Goal: Task Accomplishment & Management: Manage account settings

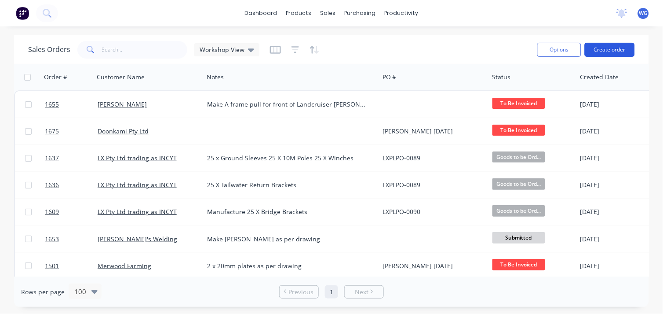
click at [610, 44] on button "Create order" at bounding box center [610, 50] width 50 height 14
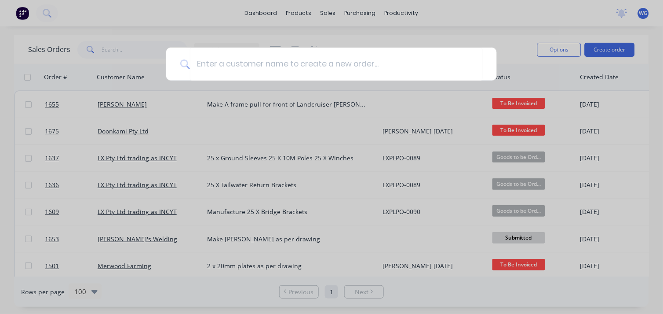
type input "j"
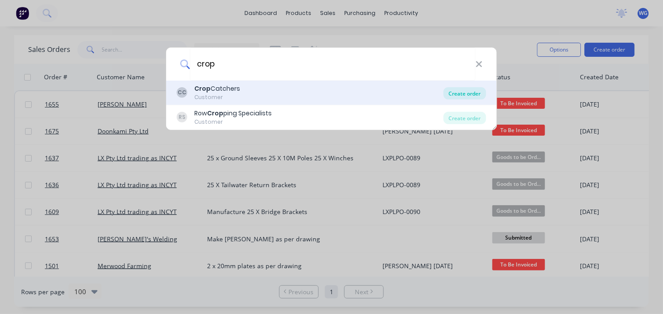
type input "crop"
click at [459, 93] on div "Create order" at bounding box center [465, 93] width 43 height 12
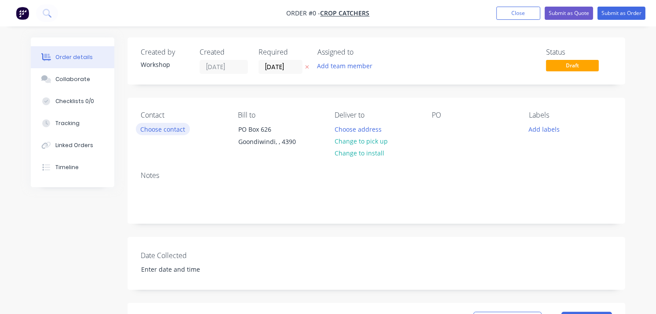
click at [165, 132] on button "Choose contact" at bounding box center [163, 129] width 54 height 12
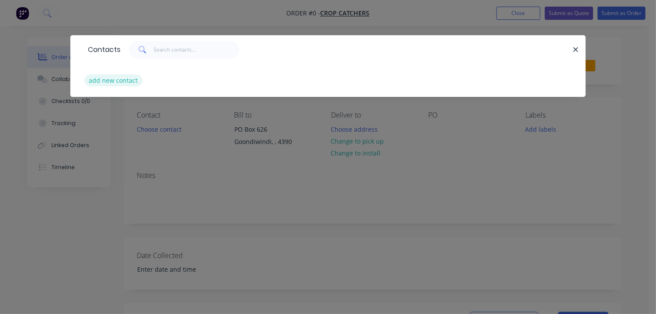
click at [124, 76] on button "add new contact" at bounding box center [113, 80] width 58 height 12
select select "AU"
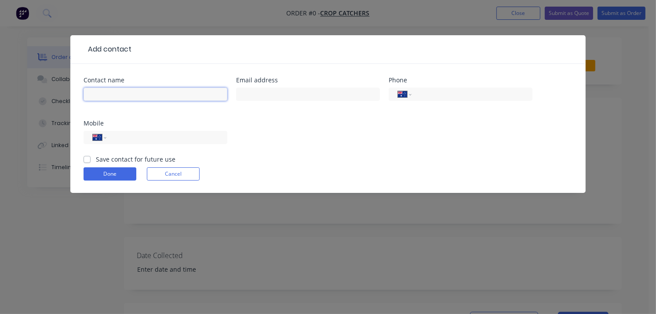
click at [134, 96] on input "text" at bounding box center [156, 94] width 144 height 13
type input "[PERSON_NAME]"
click at [421, 93] on input "tel" at bounding box center [471, 94] width 106 height 10
type input "0429 180 938"
click at [96, 157] on label "Save contact for future use" at bounding box center [136, 158] width 80 height 9
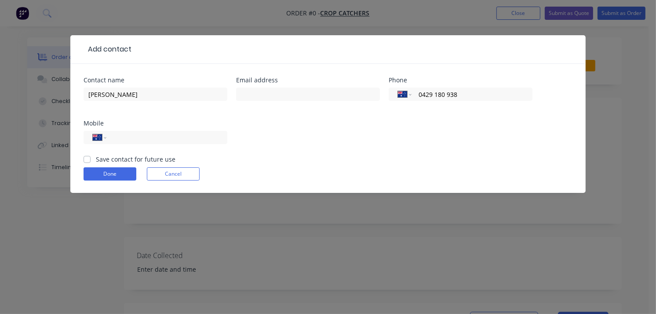
click at [87, 157] on input "Save contact for future use" at bounding box center [87, 158] width 7 height 8
checkbox input "true"
click at [113, 177] on button "Done" at bounding box center [110, 173] width 53 height 13
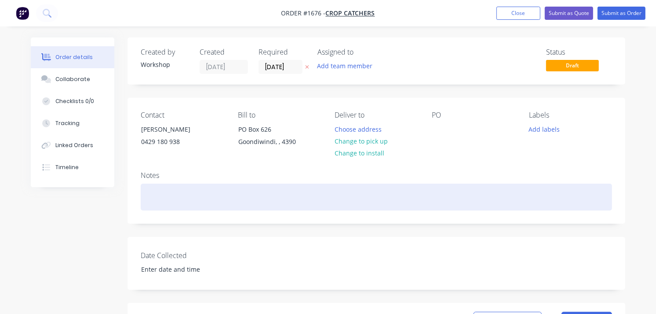
click at [175, 196] on div at bounding box center [377, 196] width 472 height 27
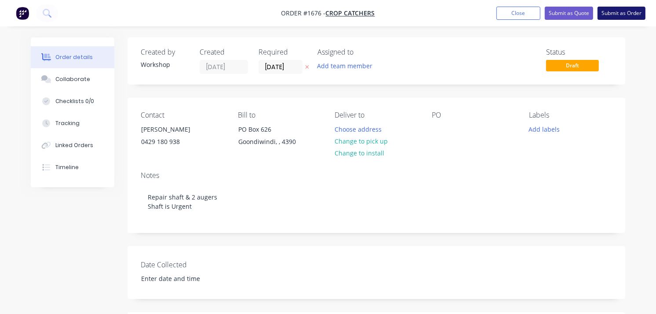
click at [622, 11] on button "Submit as Order" at bounding box center [622, 13] width 48 height 13
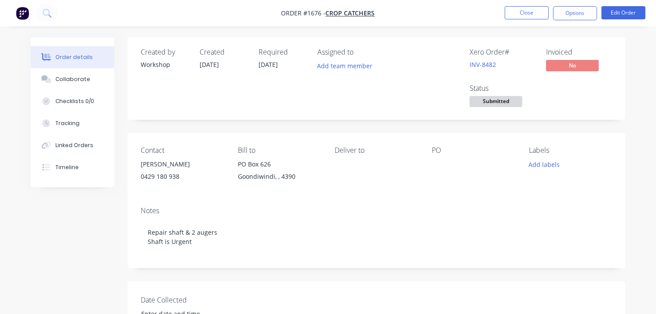
click at [19, 16] on img "button" at bounding box center [22, 13] width 13 height 13
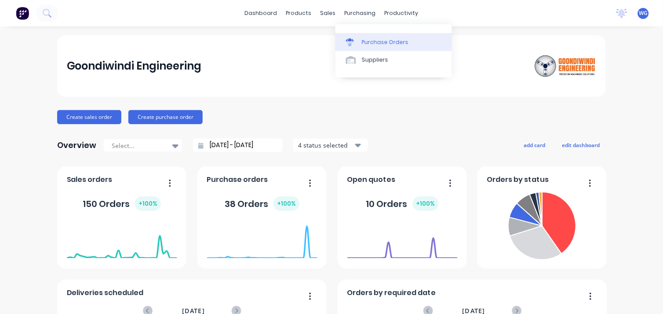
click at [371, 42] on div "Purchase Orders" at bounding box center [385, 42] width 47 height 8
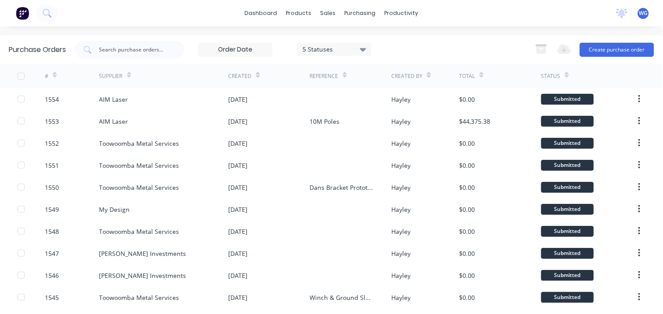
click at [336, 47] on div "5 Statuses" at bounding box center [334, 48] width 63 height 9
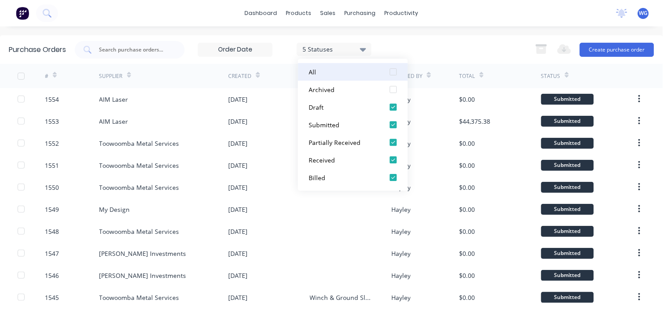
click at [316, 69] on div "All" at bounding box center [344, 71] width 70 height 9
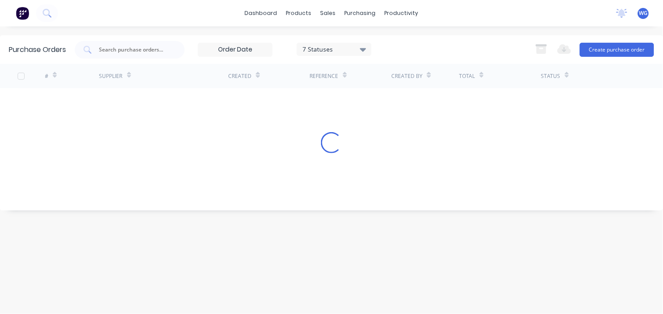
click at [262, 32] on div "dashboard products sales purchasing productivity dashboard products Product Cat…" at bounding box center [331, 157] width 663 height 314
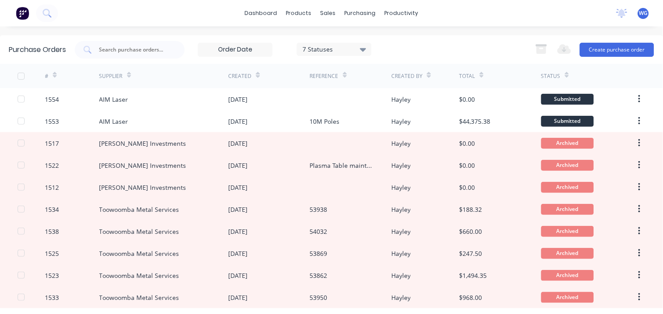
click at [348, 49] on div "7 Statuses" at bounding box center [334, 48] width 63 height 9
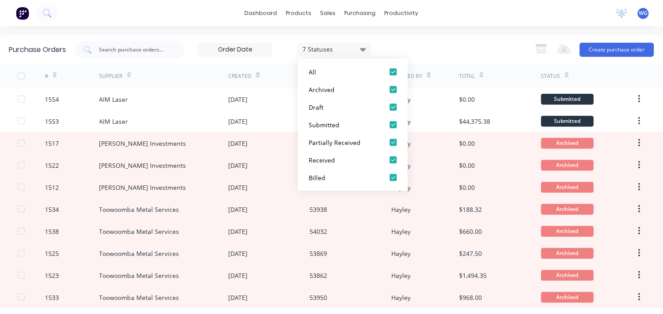
click at [274, 36] on div "Purchase Orders 7 Statuses 7 Statuses Export to Excel (XLSX) Create purchase or…" at bounding box center [331, 49] width 663 height 29
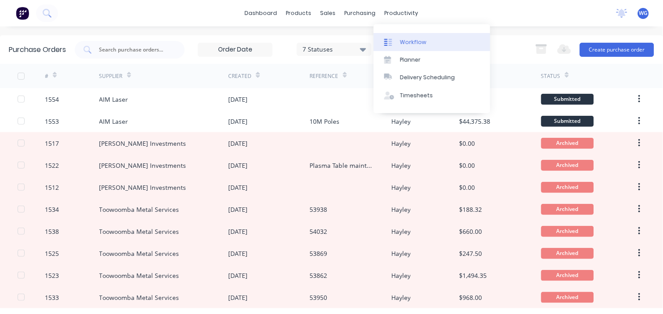
click at [413, 40] on div "Workflow" at bounding box center [413, 42] width 26 height 8
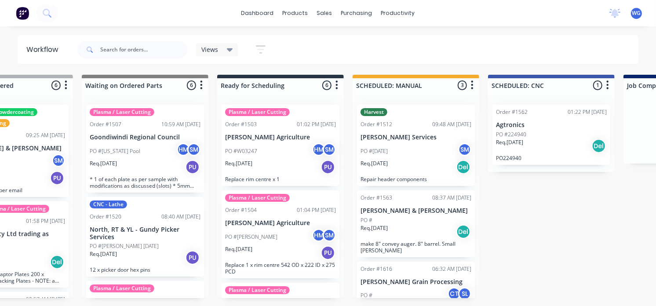
scroll to position [0, 373]
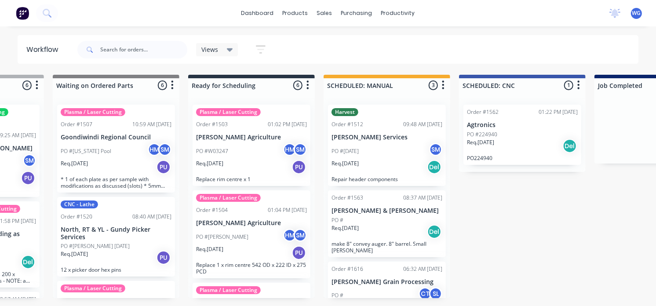
click at [397, 141] on p "[PERSON_NAME] Services" at bounding box center [387, 137] width 111 height 7
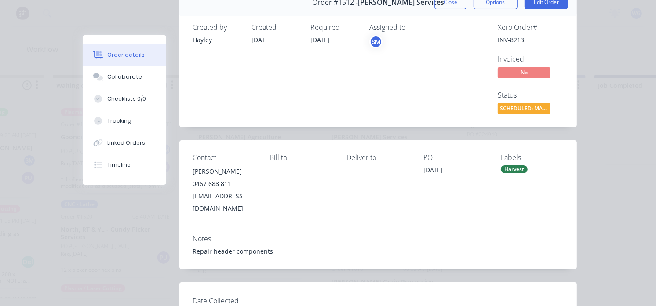
scroll to position [0, 0]
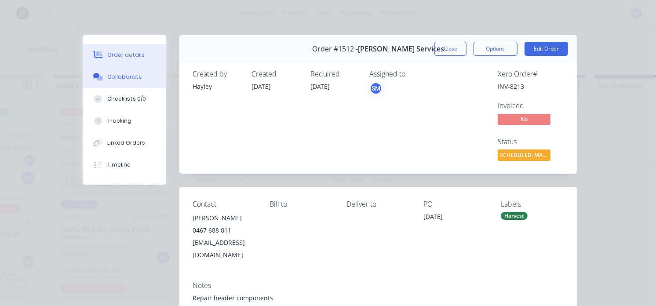
click at [118, 70] on button "Collaborate" at bounding box center [125, 77] width 84 height 22
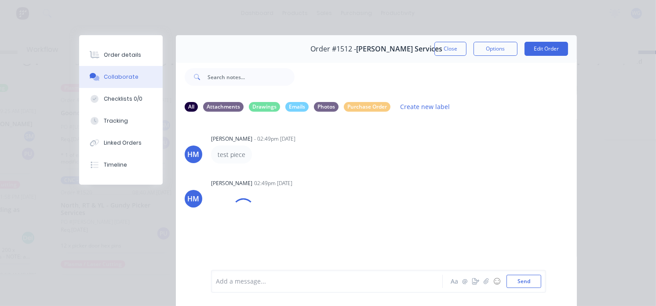
scroll to position [35, 373]
click at [30, 28] on div "Order details Collaborate Checklists 0/0 Tracking Linked Orders Timeline Order …" at bounding box center [328, 153] width 656 height 306
click at [442, 51] on button "Close" at bounding box center [451, 49] width 32 height 14
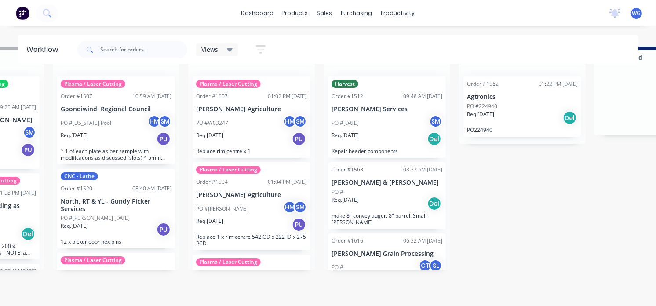
click at [22, 15] on img at bounding box center [22, 13] width 13 height 13
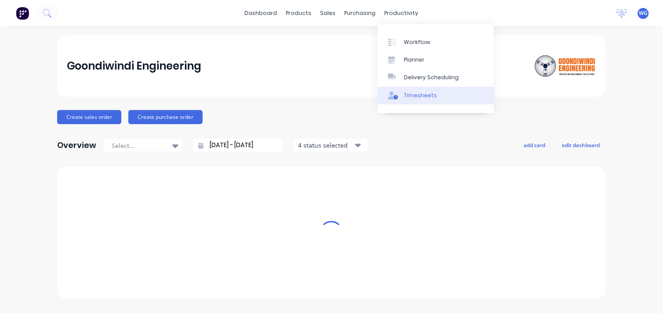
click at [420, 92] on div "Timesheets" at bounding box center [420, 95] width 33 height 8
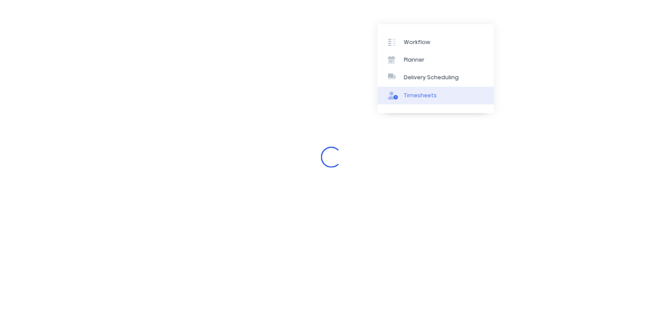
click at [409, 97] on div "Timesheets" at bounding box center [420, 95] width 33 height 8
click at [206, 72] on div "Loading..." at bounding box center [331, 157] width 663 height 314
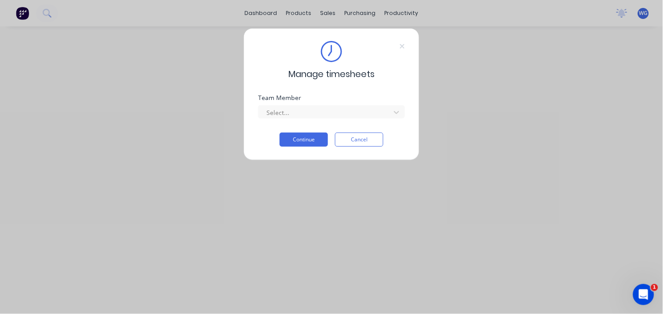
click at [357, 12] on div "Manage timesheets Team Member Select... Continue Cancel" at bounding box center [331, 157] width 663 height 314
click at [264, 14] on div "Manage timesheets Team Member Select... Continue Cancel" at bounding box center [331, 157] width 663 height 314
click at [359, 142] on button "Cancel" at bounding box center [359, 139] width 48 height 14
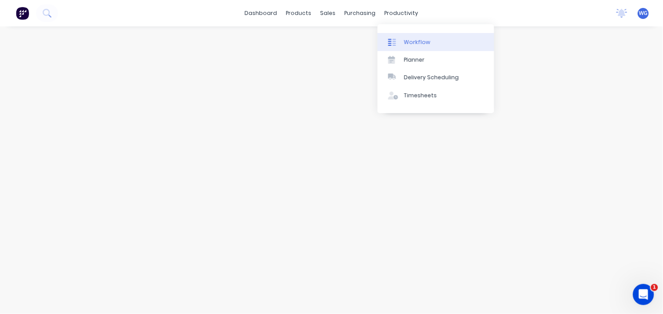
click at [406, 40] on div "Workflow" at bounding box center [417, 42] width 26 height 8
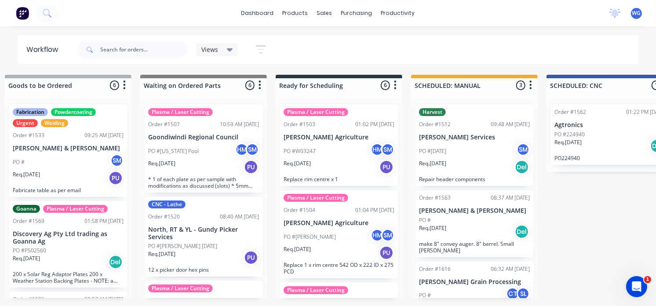
scroll to position [0, 300]
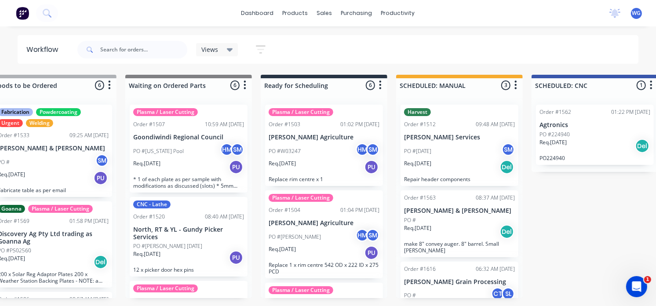
click at [450, 160] on div "Req. [DATE] Del" at bounding box center [459, 167] width 111 height 15
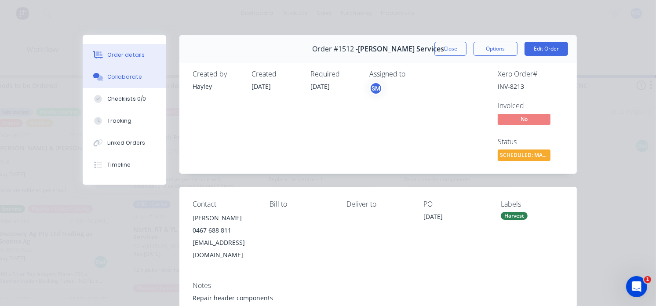
click at [107, 74] on div "Collaborate" at bounding box center [124, 77] width 35 height 8
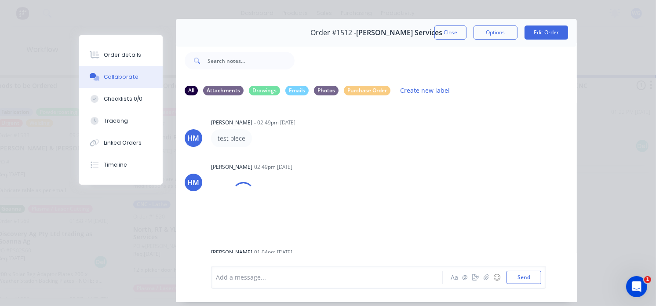
scroll to position [0, 0]
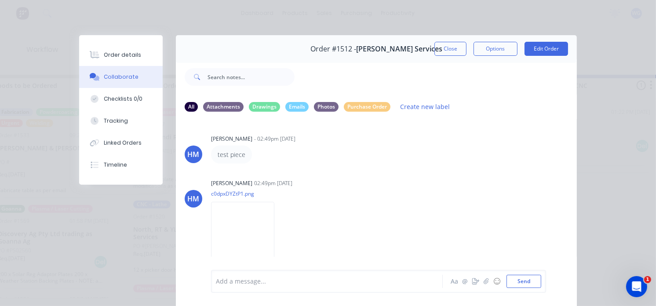
click at [63, 206] on div "Order details Collaborate Checklists 0/0 Tracking Linked Orders Timeline Order …" at bounding box center [328, 153] width 656 height 306
click at [48, 43] on div "Order details Collaborate Checklists 0/0 Tracking Linked Orders Timeline Order …" at bounding box center [328, 153] width 656 height 306
click at [437, 53] on button "Close" at bounding box center [451, 49] width 32 height 14
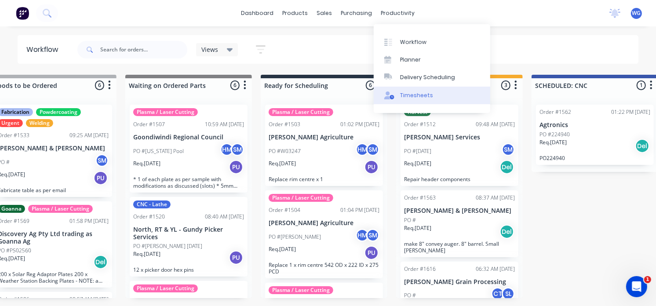
click at [412, 90] on link "Timesheets" at bounding box center [432, 96] width 117 height 18
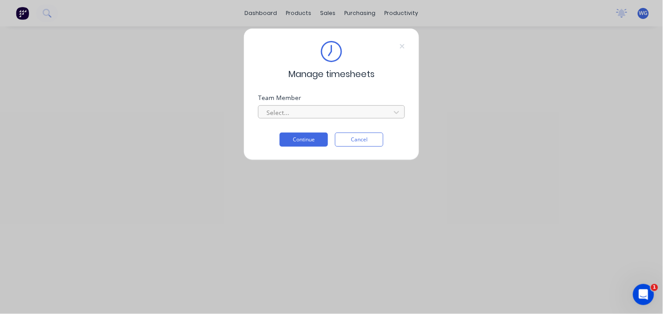
click at [319, 107] on div at bounding box center [326, 112] width 121 height 11
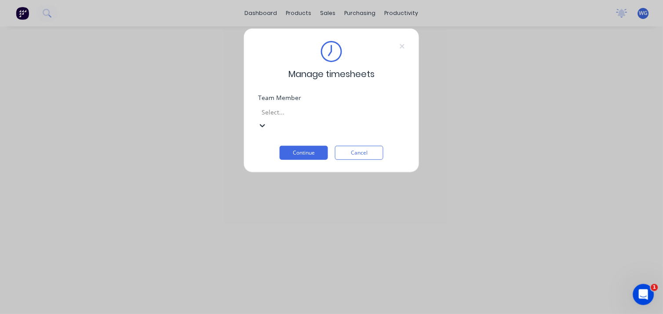
click at [293, 146] on button "Continue" at bounding box center [304, 153] width 48 height 14
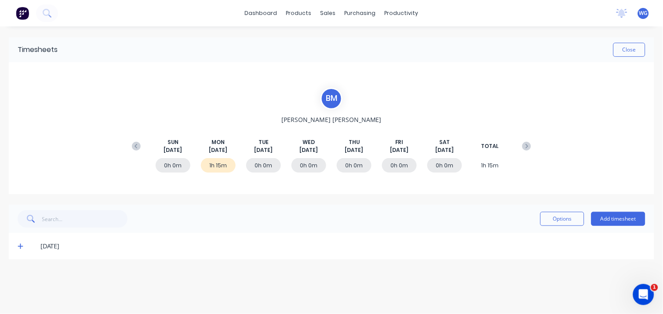
click at [19, 247] on icon at bounding box center [21, 246] width 6 height 6
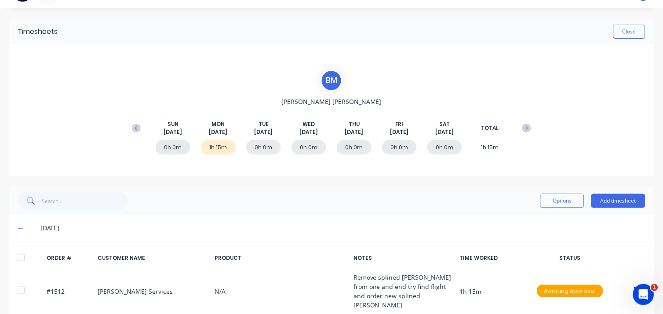
scroll to position [48, 0]
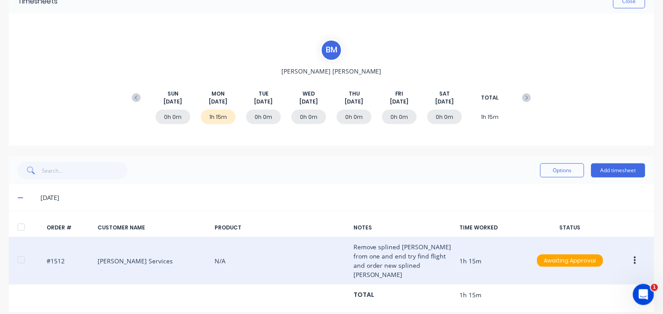
click at [135, 254] on div "#1512 Hannah Ag Services N/A Remove splined bush from one and end try find flig…" at bounding box center [332, 261] width 646 height 48
click at [134, 254] on div "#1512 Hannah Ag Services N/A Remove splined bush from one and end try find flig…" at bounding box center [332, 261] width 646 height 48
click at [629, 256] on button "button" at bounding box center [635, 260] width 21 height 16
click at [39, 253] on div "#1512 Hannah Ag Services N/A Remove splined bush from one and end try find flig…" at bounding box center [332, 261] width 646 height 48
click at [51, 253] on div "#1512 Hannah Ag Services N/A Remove splined bush from one and end try find flig…" at bounding box center [332, 261] width 646 height 48
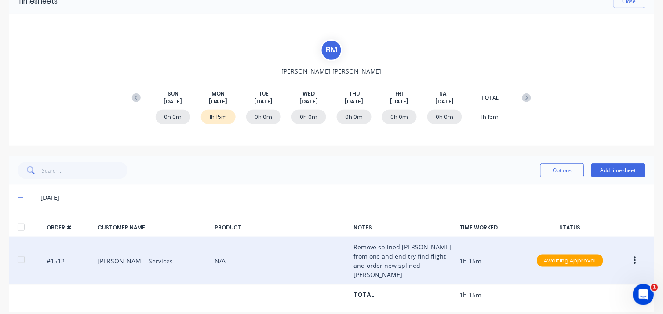
click at [51, 253] on div "#1512 Hannah Ag Services N/A Remove splined bush from one and end try find flig…" at bounding box center [332, 261] width 646 height 48
click at [139, 253] on div "#1512 Hannah Ag Services N/A Remove splined bush from one and end try find flig…" at bounding box center [332, 261] width 646 height 48
click at [458, 252] on div "#1512 Hannah Ag Services N/A Remove splined bush from one and end try find flig…" at bounding box center [332, 261] width 646 height 48
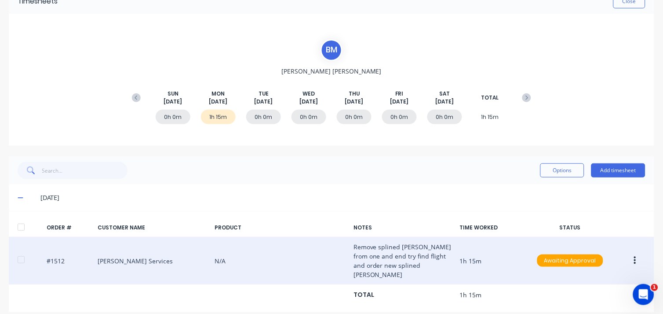
click at [458, 252] on div "#1512 Hannah Ag Services N/A Remove splined bush from one and end try find flig…" at bounding box center [332, 261] width 646 height 48
drag, startPoint x: 135, startPoint y: 252, endPoint x: 135, endPoint y: 265, distance: 12.8
click at [135, 265] on div "#1512 Hannah Ag Services N/A Remove splined bush from one and end try find flig…" at bounding box center [332, 261] width 646 height 48
click at [631, 258] on button "button" at bounding box center [635, 260] width 21 height 16
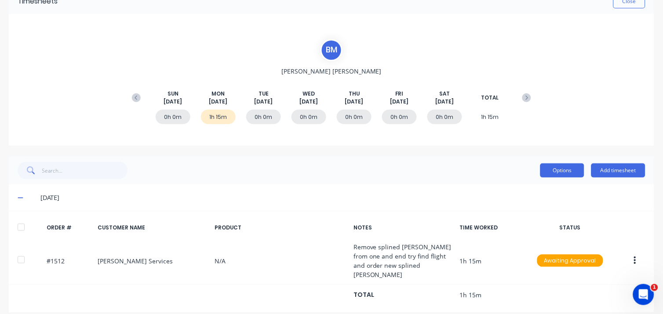
click at [550, 168] on button "Options" at bounding box center [563, 170] width 44 height 14
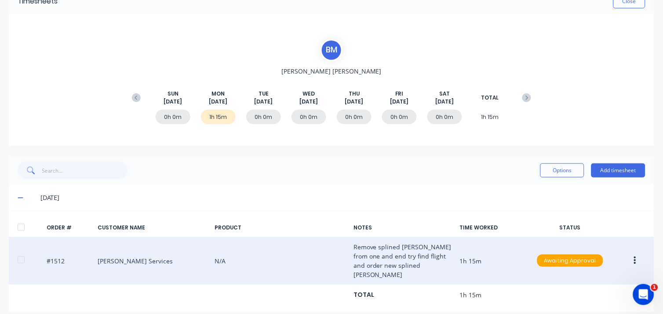
click at [105, 254] on div "#1512 Hannah Ag Services N/A Remove splined bush from one and end try find flig…" at bounding box center [332, 261] width 646 height 48
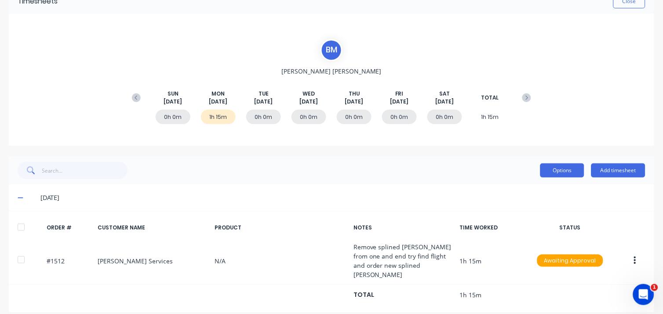
click at [560, 172] on button "Options" at bounding box center [563, 170] width 44 height 14
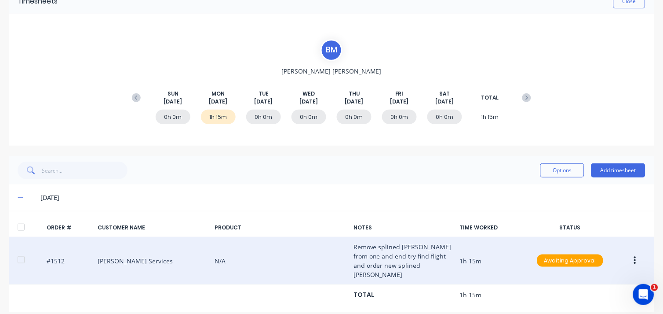
click at [406, 259] on div "#1512 Hannah Ag Services N/A Remove splined bush from one and end try find flig…" at bounding box center [332, 261] width 646 height 48
drag, startPoint x: 408, startPoint y: 263, endPoint x: 352, endPoint y: 240, distance: 60.2
click at [352, 240] on div "#1512 Hannah Ag Services N/A Remove splined bush from one and end try find flig…" at bounding box center [332, 261] width 646 height 48
click at [354, 241] on div "#1512 Hannah Ag Services N/A Remove splined bush from one and end try find flig…" at bounding box center [332, 261] width 646 height 48
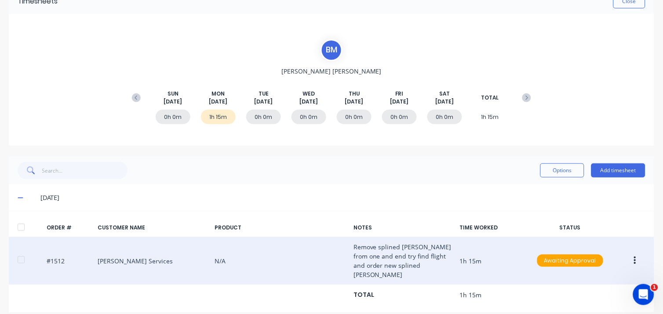
drag, startPoint x: 354, startPoint y: 243, endPoint x: 410, endPoint y: 272, distance: 62.4
click at [409, 272] on div "#1512 Hannah Ag Services N/A Remove splined bush from one and end try find flig…" at bounding box center [332, 261] width 646 height 48
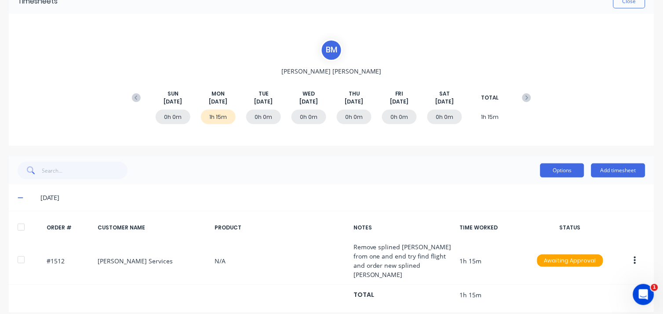
click at [556, 170] on button "Options" at bounding box center [563, 170] width 44 height 14
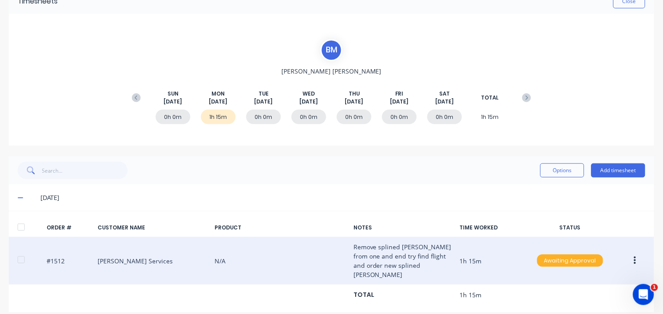
click at [575, 254] on div "Awaiting Approval" at bounding box center [571, 260] width 66 height 12
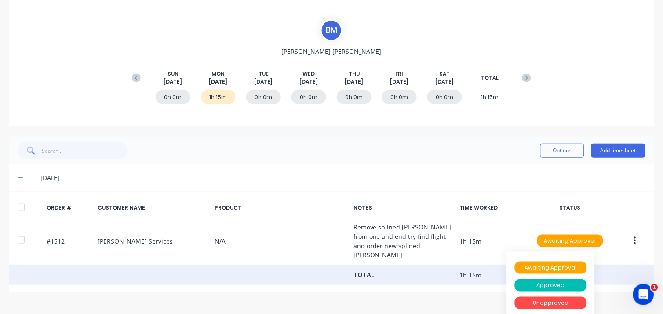
click at [428, 267] on div "ORDER # CUSTOMER NAME PRODUCT NOTES TIME WORKED STATUS #1512 Hannah Ag Services…" at bounding box center [332, 241] width 646 height 101
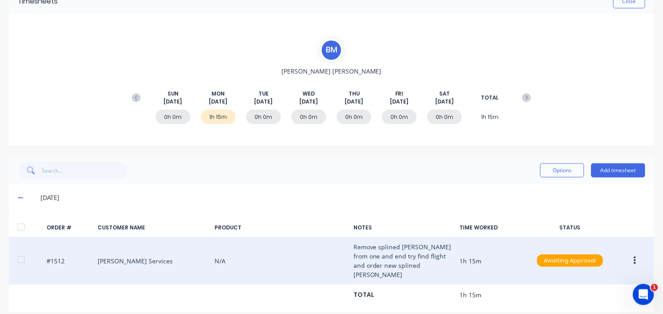
click at [393, 241] on div "#1512 Hannah Ag Services N/A Remove splined bush from one and end try find flig…" at bounding box center [332, 261] width 646 height 48
click at [124, 252] on div "#1512 Hannah Ag Services N/A Remove splined bush from one and end try find flig…" at bounding box center [332, 261] width 646 height 48
click at [634, 258] on icon "button" at bounding box center [635, 261] width 2 height 10
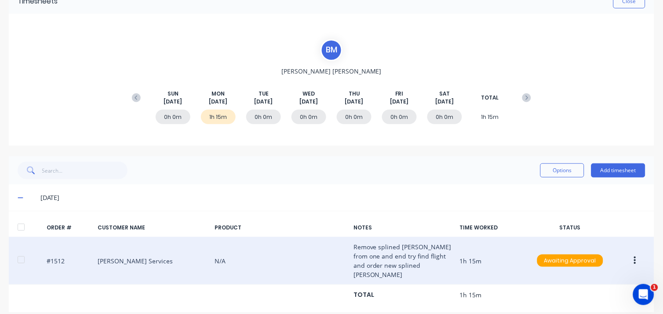
click at [15, 255] on div at bounding box center [21, 260] width 18 height 18
click at [46, 251] on div "#1512 Hannah Ag Services N/A Remove splined bush from one and end try find flig…" at bounding box center [332, 261] width 646 height 48
click at [60, 252] on div "#1512 Hannah Ag Services N/A Remove splined bush from one and end try find flig…" at bounding box center [332, 261] width 646 height 48
click at [119, 254] on div "#1512 Hannah Ag Services N/A Remove splined bush from one and end try find flig…" at bounding box center [332, 261] width 646 height 48
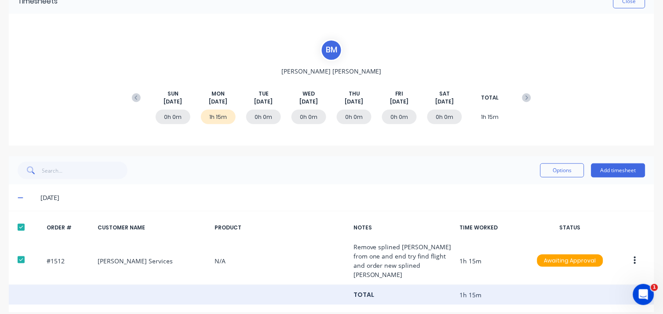
click at [86, 285] on div "TOTAL 1h 15m" at bounding box center [332, 295] width 646 height 20
click at [109, 285] on div "TOTAL 1h 15m" at bounding box center [332, 295] width 646 height 20
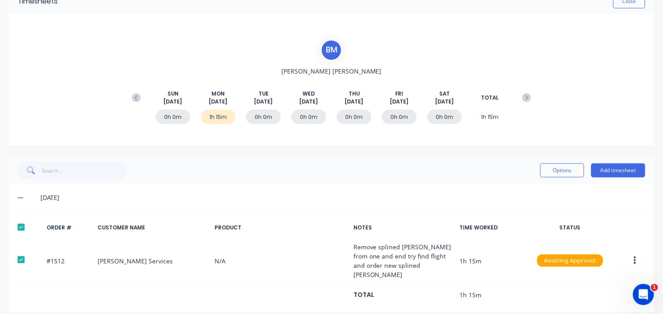
click at [15, 227] on div at bounding box center [21, 227] width 18 height 18
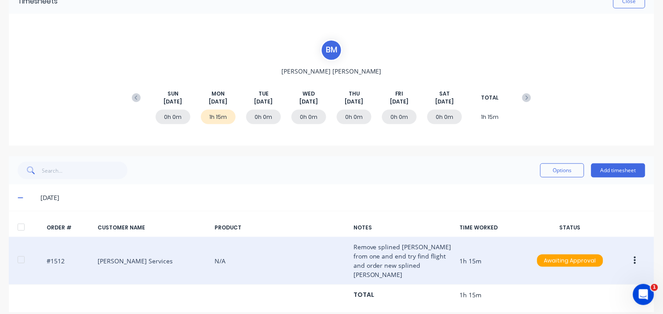
click at [63, 257] on div "#1512 Hannah Ag Services N/A Remove splined bush from one and end try find flig…" at bounding box center [332, 261] width 646 height 48
click at [62, 252] on div "#1512 Hannah Ag Services N/A Remove splined bush from one and end try find flig…" at bounding box center [332, 261] width 646 height 48
click at [113, 254] on div "#1512 Hannah Ag Services N/A Remove splined bush from one and end try find flig…" at bounding box center [332, 261] width 646 height 48
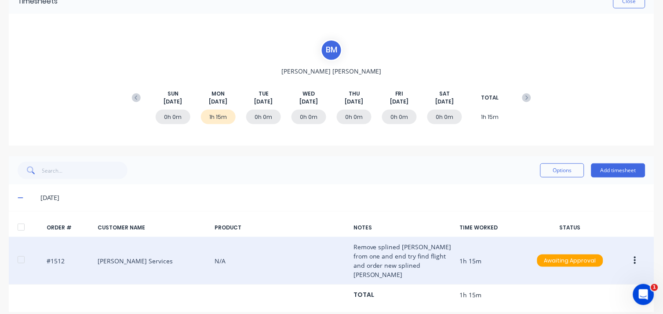
click at [385, 261] on div "#1512 Hannah Ag Services N/A Remove splined bush from one and end try find flig…" at bounding box center [332, 261] width 646 height 48
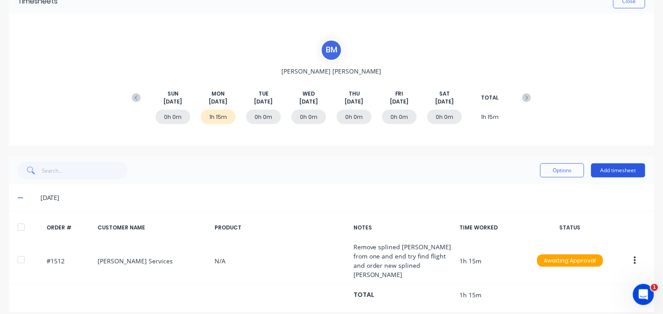
click at [606, 166] on button "Add timesheet" at bounding box center [619, 170] width 54 height 14
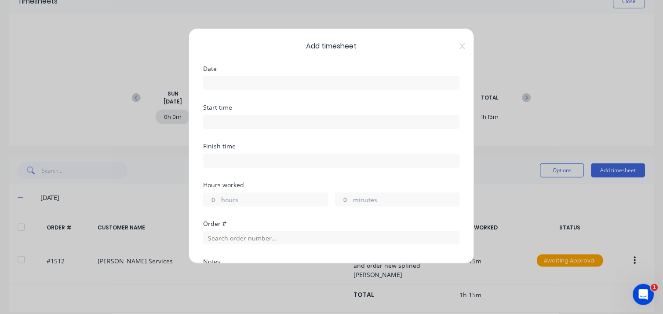
click at [496, 86] on div "Add timesheet Date Start time Finish time Hours worked hours minutes Order # No…" at bounding box center [331, 157] width 663 height 314
click at [460, 45] on icon at bounding box center [462, 46] width 5 height 6
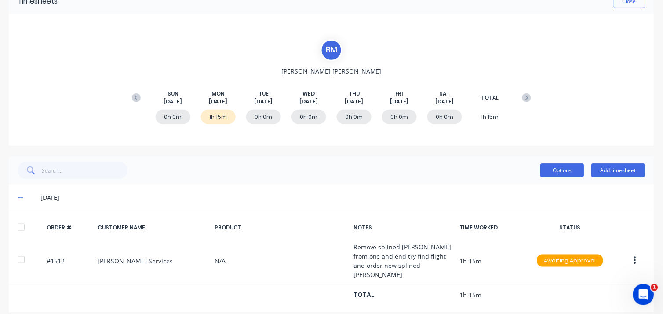
click at [553, 168] on button "Options" at bounding box center [563, 170] width 44 height 14
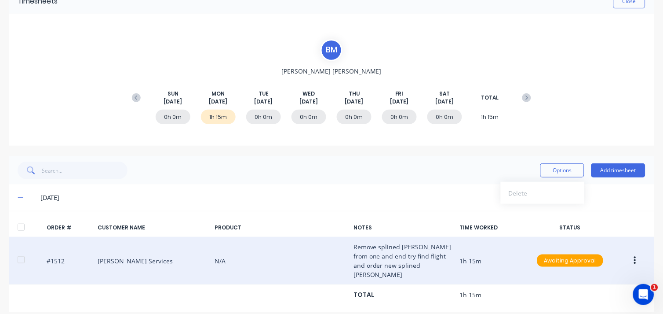
click at [368, 248] on div "#1512 Hannah Ag Services N/A Remove splined bush from one and end try find flig…" at bounding box center [332, 261] width 646 height 48
click at [370, 267] on div "#1512 Hannah Ag Services N/A Remove splined bush from one and end try find flig…" at bounding box center [332, 261] width 646 height 48
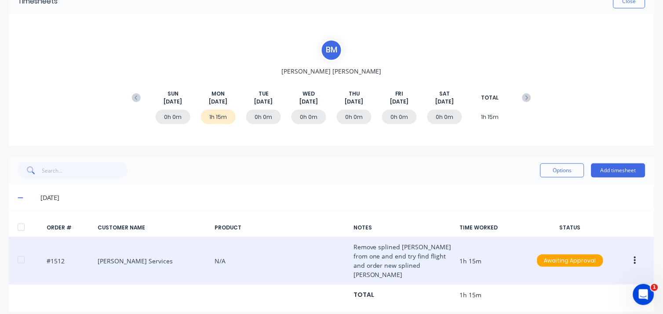
click at [370, 267] on div "#1512 Hannah Ag Services N/A Remove splined bush from one and end try find flig…" at bounding box center [332, 261] width 646 height 48
drag, startPoint x: 413, startPoint y: 263, endPoint x: 346, endPoint y: 251, distance: 68.9
click at [346, 251] on div "#1512 Hannah Ag Services N/A Remove splined bush from one and end try find flig…" at bounding box center [332, 261] width 646 height 48
click at [373, 249] on div "#1512 Hannah Ag Services N/A Remove splined bush from one and end try find flig…" at bounding box center [332, 261] width 646 height 48
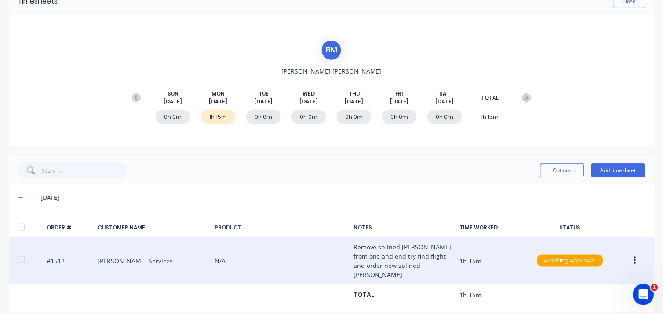
drag, startPoint x: 373, startPoint y: 249, endPoint x: 359, endPoint y: 253, distance: 14.3
click at [359, 253] on div "#1512 Hannah Ag Services N/A Remove splined bush from one and end try find flig…" at bounding box center [332, 261] width 646 height 48
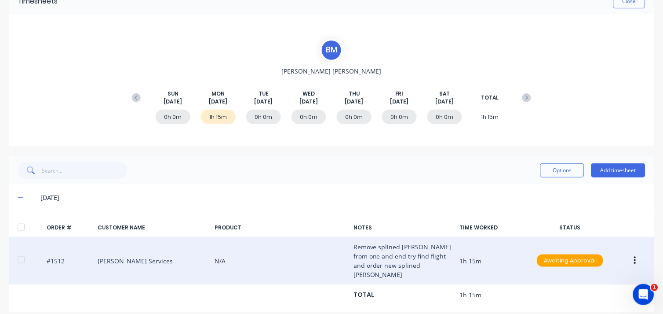
drag, startPoint x: 352, startPoint y: 244, endPoint x: 417, endPoint y: 266, distance: 67.9
click at [417, 266] on div "#1512 Hannah Ag Services N/A Remove splined bush from one and end try find flig…" at bounding box center [332, 261] width 646 height 48
drag, startPoint x: 415, startPoint y: 265, endPoint x: 344, endPoint y: 239, distance: 75.8
click at [344, 239] on div "#1512 Hannah Ag Services N/A Remove splined bush from one and end try find flig…" at bounding box center [332, 261] width 646 height 48
drag, startPoint x: 344, startPoint y: 240, endPoint x: 410, endPoint y: 250, distance: 66.3
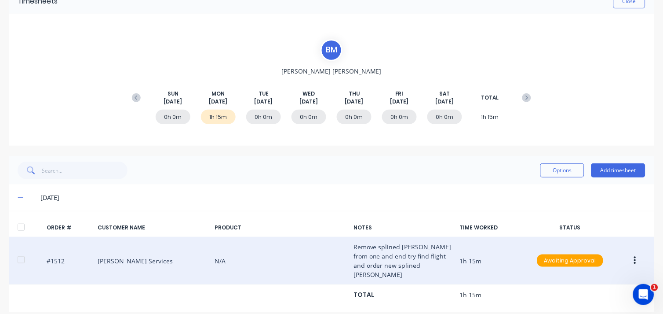
click at [410, 250] on div "#1512 Hannah Ag Services N/A Remove splined bush from one and end try find flig…" at bounding box center [332, 261] width 646 height 48
drag, startPoint x: 410, startPoint y: 264, endPoint x: 350, endPoint y: 241, distance: 64.2
click at [350, 241] on div "#1512 Hannah Ag Services N/A Remove splined bush from one and end try find flig…" at bounding box center [332, 261] width 646 height 48
drag, startPoint x: 349, startPoint y: 241, endPoint x: 373, endPoint y: 255, distance: 27.5
click at [372, 255] on div "#1512 Hannah Ag Services N/A Remove splined bush from one and end try find flig…" at bounding box center [332, 261] width 646 height 48
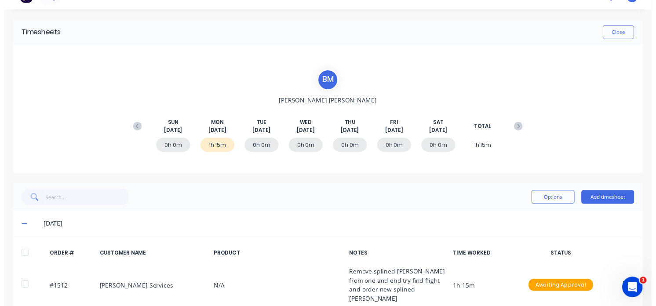
scroll to position [0, 0]
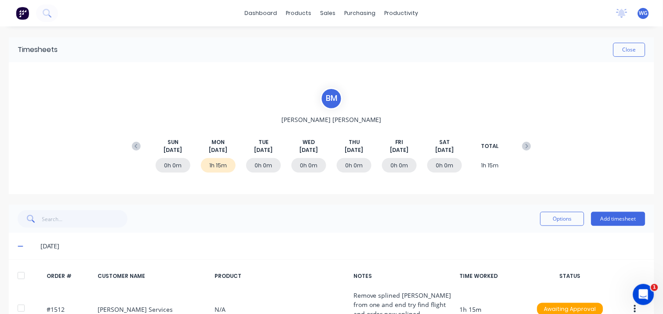
click at [19, 16] on img at bounding box center [22, 13] width 13 height 13
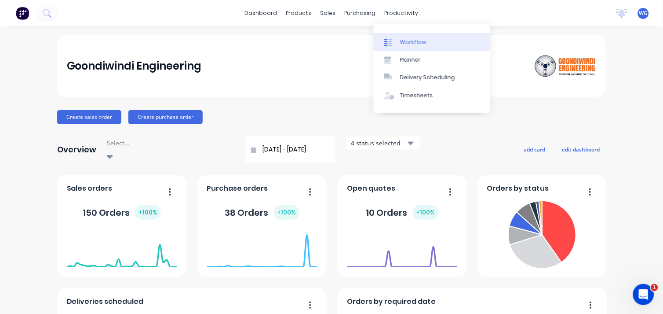
click at [407, 41] on div "Workflow" at bounding box center [413, 42] width 26 height 8
